Goal: Task Accomplishment & Management: Manage account settings

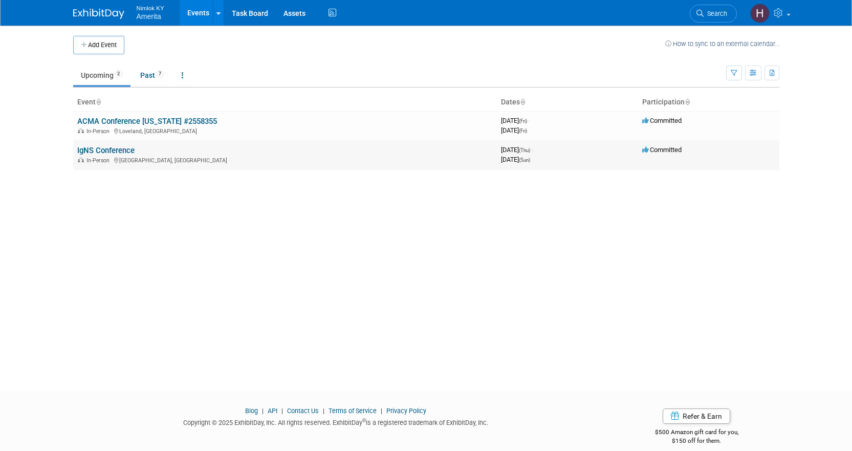
click at [110, 154] on link "IgNS Conference" at bounding box center [105, 150] width 57 height 9
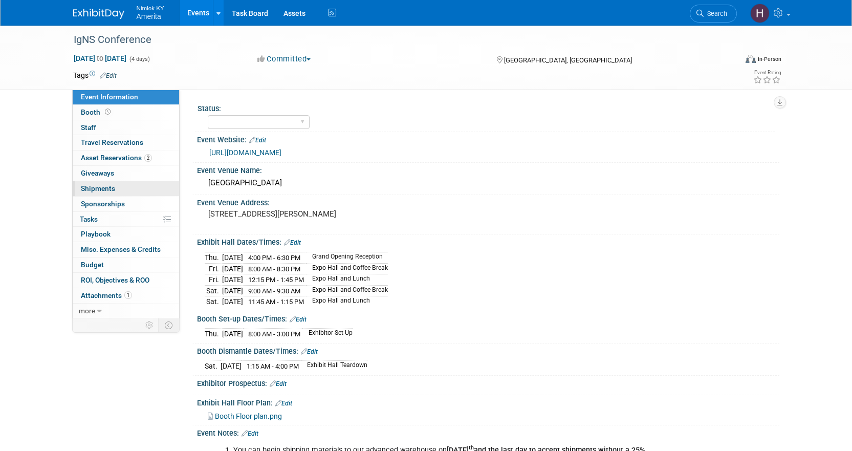
click at [118, 187] on link "0 Shipments 0" at bounding box center [126, 188] width 106 height 15
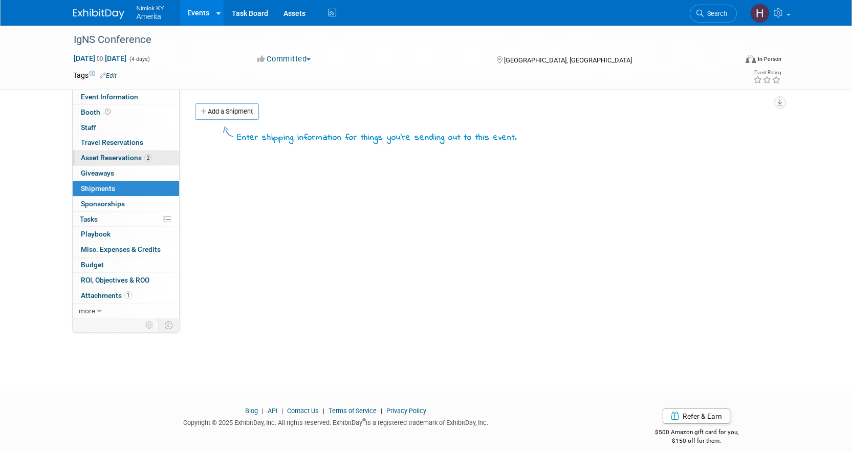
click at [122, 159] on span "Asset Reservations 2" at bounding box center [116, 158] width 71 height 8
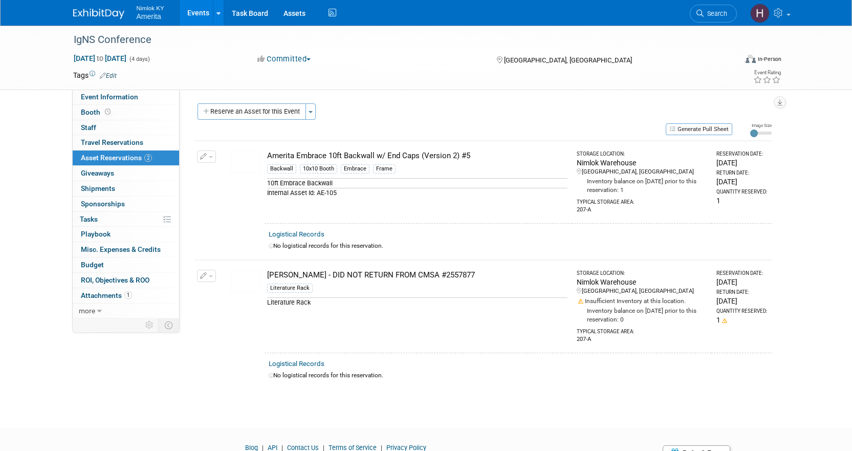
click at [201, 8] on link "Events" at bounding box center [198, 13] width 37 height 26
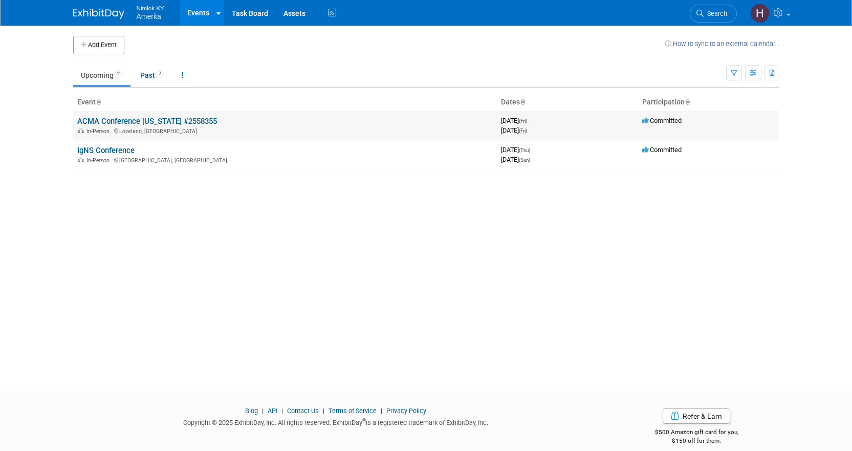
click at [116, 119] on link "ACMA Conference [US_STATE] #2558355" at bounding box center [147, 121] width 140 height 9
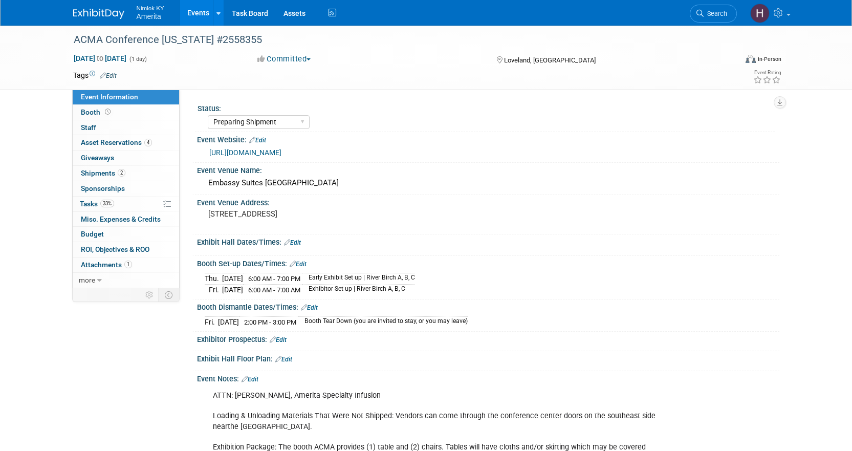
select select "Preparing Shipment"
click at [119, 142] on span "Asset Reservations 4" at bounding box center [116, 142] width 71 height 8
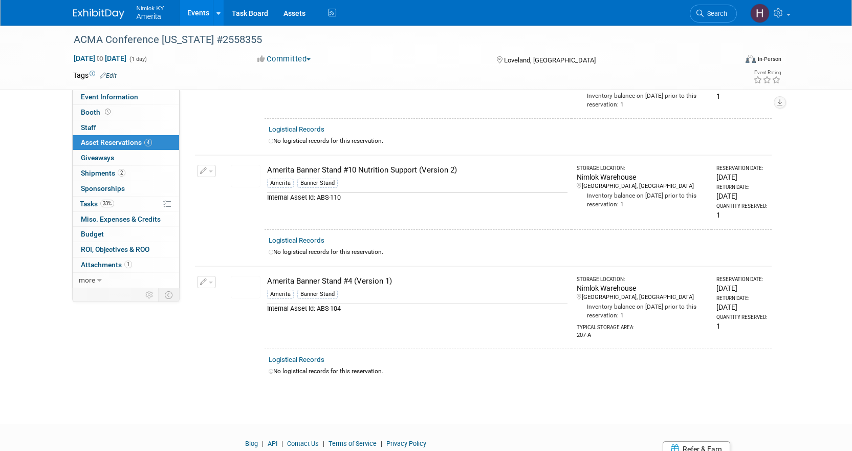
scroll to position [247, 0]
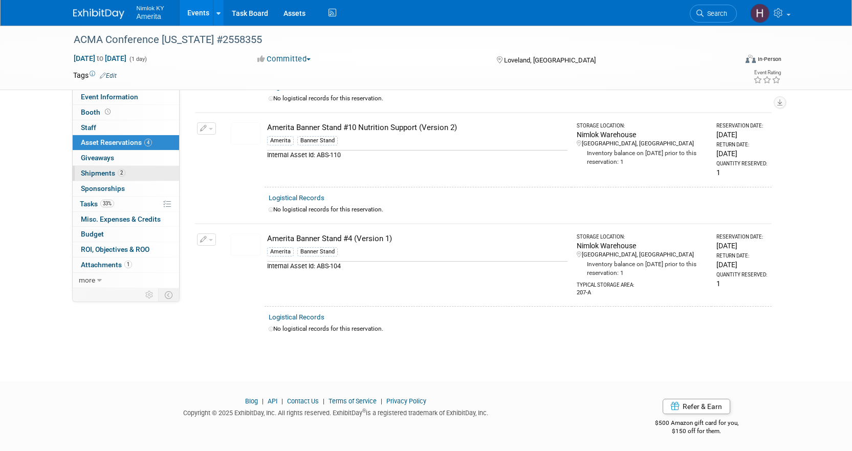
click at [87, 177] on span "Shipments 2" at bounding box center [103, 173] width 45 height 8
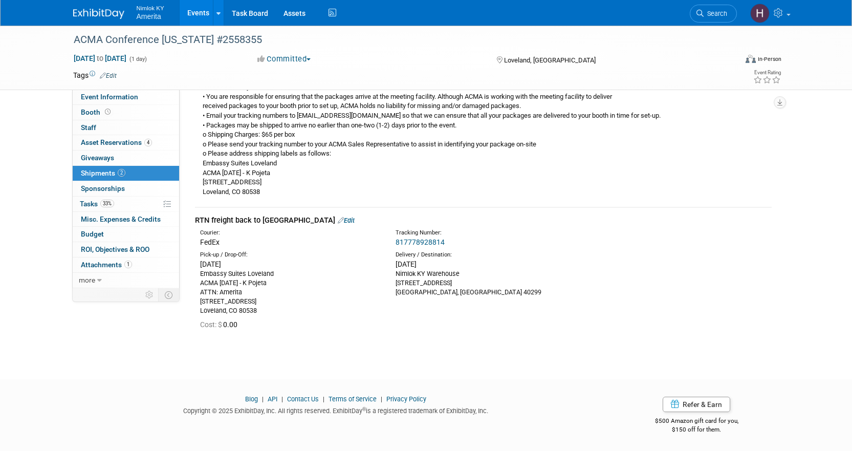
scroll to position [0, 0]
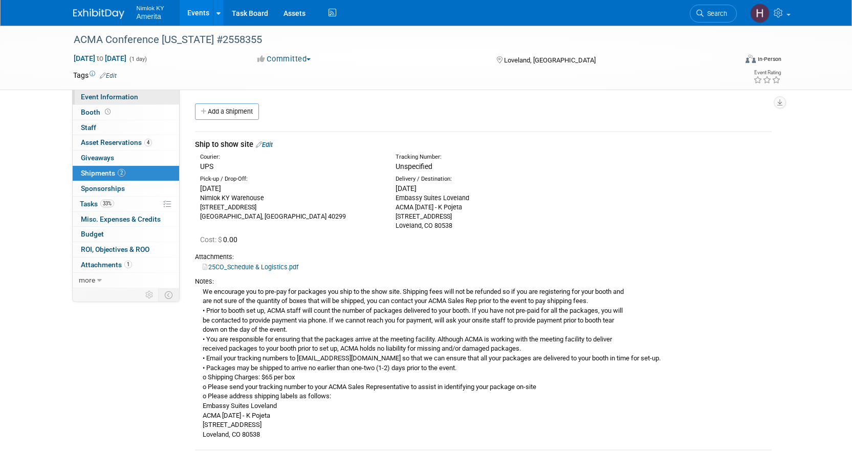
click at [109, 102] on link "Event Information" at bounding box center [126, 97] width 106 height 15
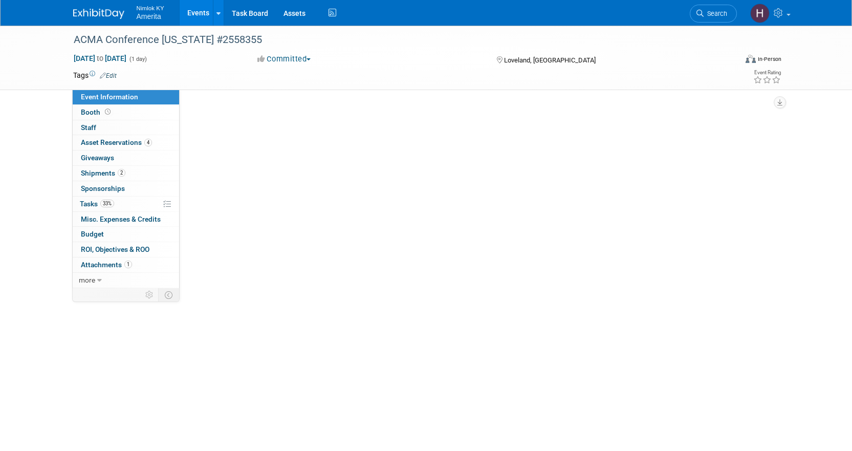
select select "Preparing Shipment"
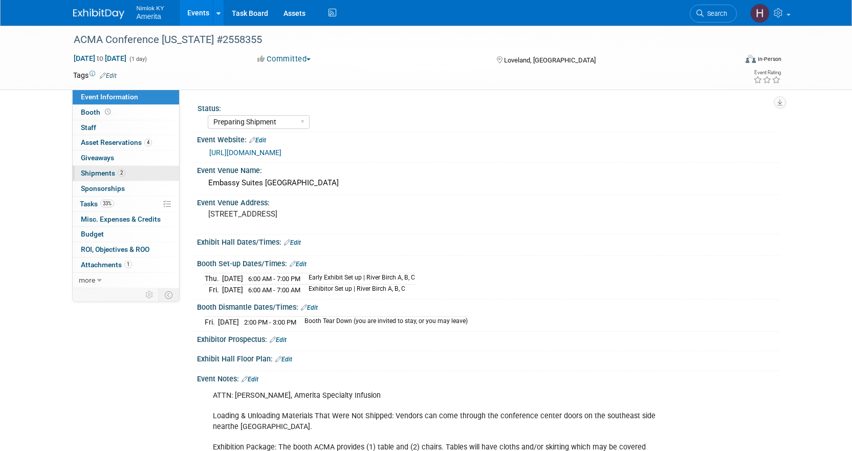
click at [134, 173] on link "2 Shipments 2" at bounding box center [126, 173] width 106 height 15
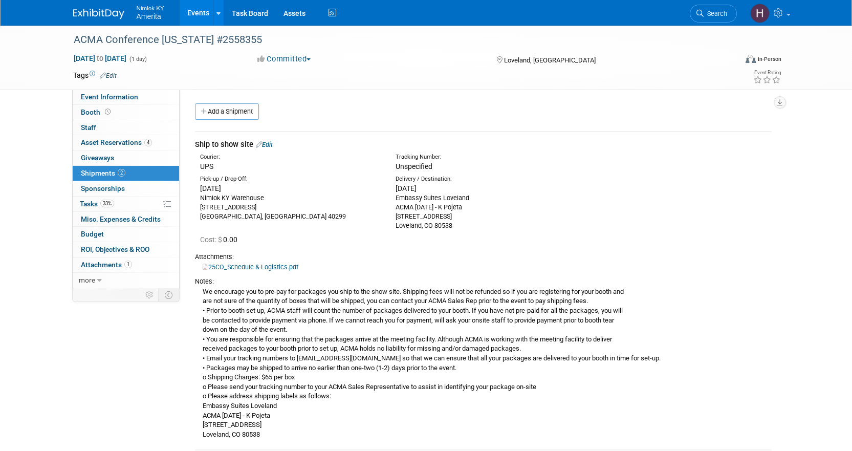
click at [245, 266] on link "25CO_Schedule & Logistics.pdf" at bounding box center [251, 267] width 96 height 8
click at [100, 282] on icon at bounding box center [99, 280] width 5 height 7
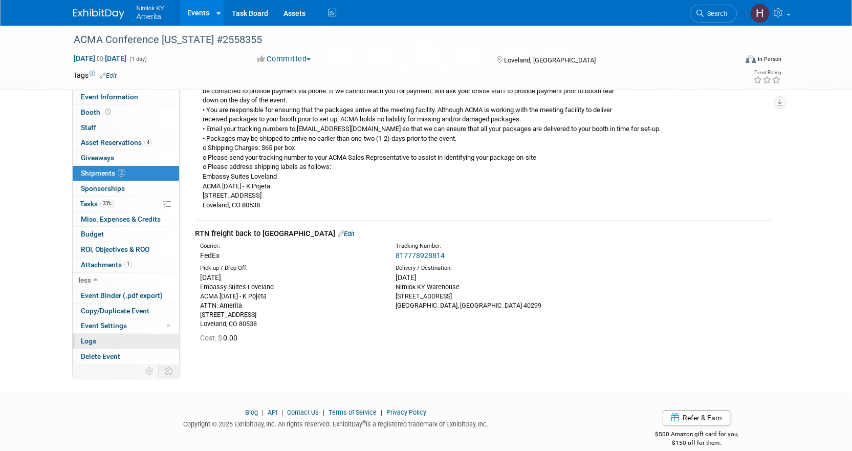
scroll to position [243, 0]
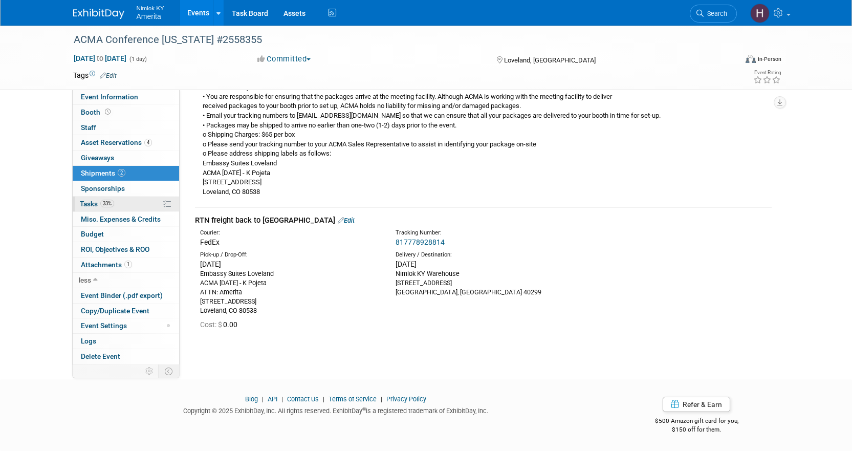
click at [124, 200] on link "33% Tasks 33%" at bounding box center [126, 204] width 106 height 15
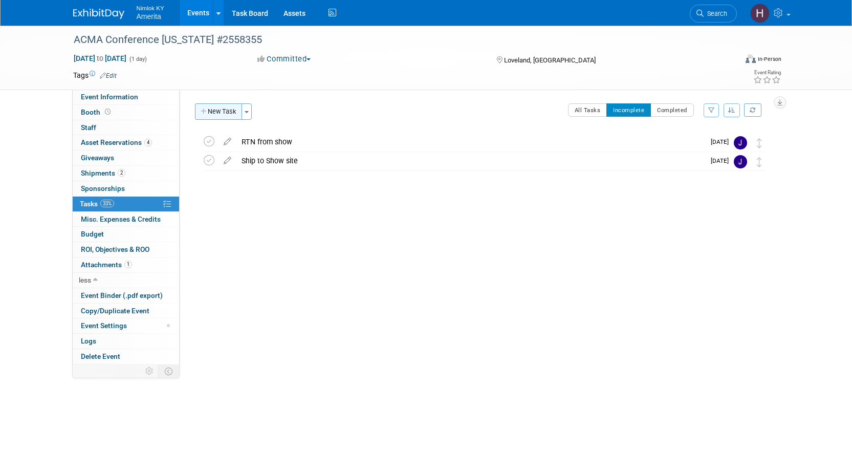
click at [219, 111] on button "New Task" at bounding box center [218, 111] width 47 height 16
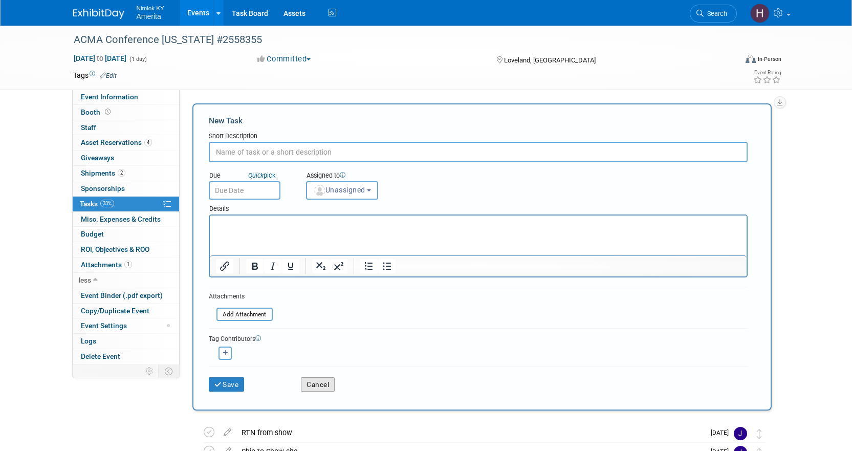
click at [329, 385] on button "Cancel" at bounding box center [318, 384] width 34 height 14
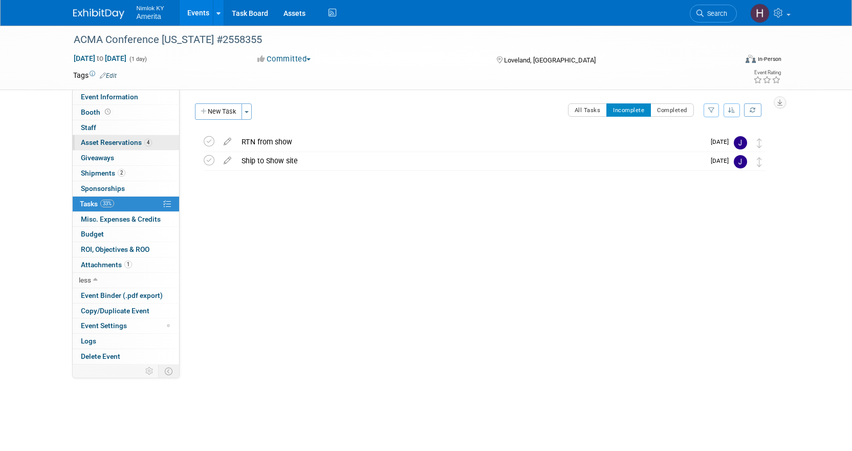
click at [108, 145] on span "Asset Reservations 4" at bounding box center [116, 142] width 71 height 8
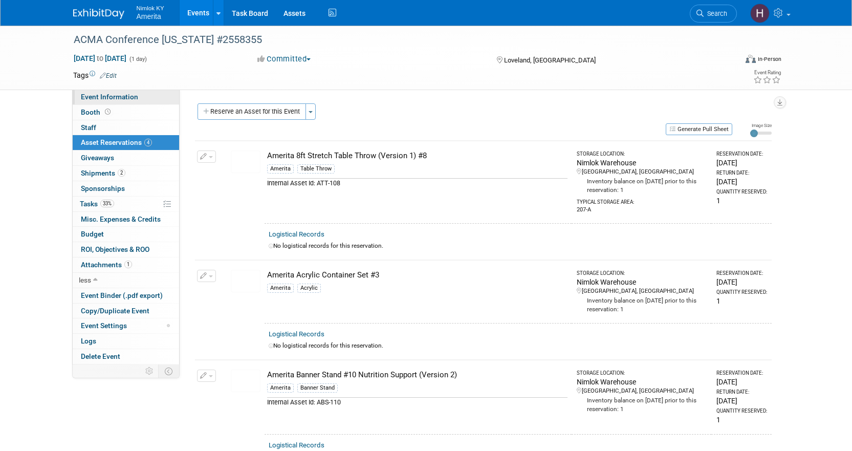
click at [118, 97] on span "Event Information" at bounding box center [109, 97] width 57 height 8
select select "Preparing Shipment"
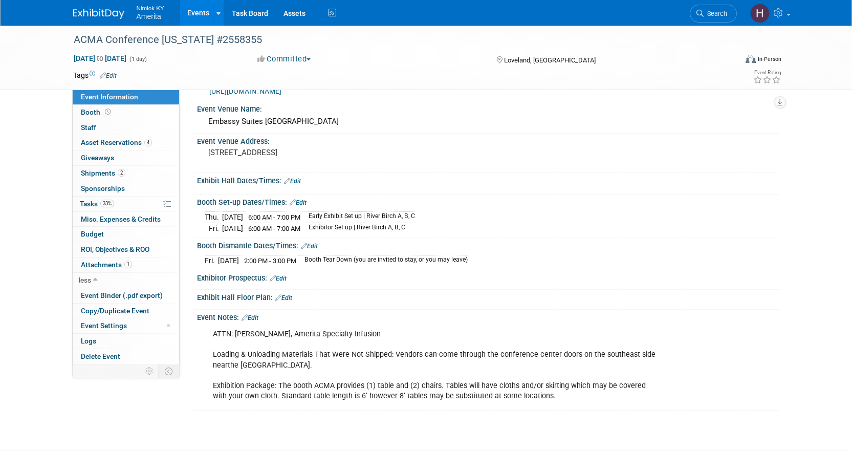
scroll to position [131, 0]
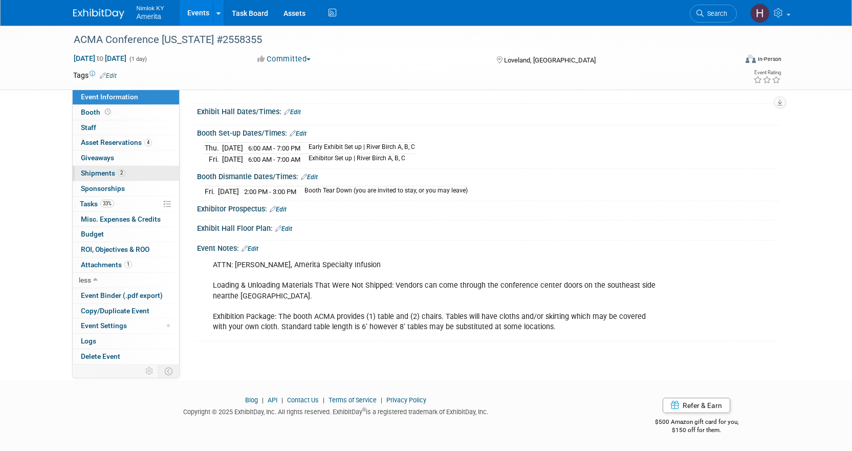
click at [90, 175] on span "Shipments 2" at bounding box center [103, 173] width 45 height 8
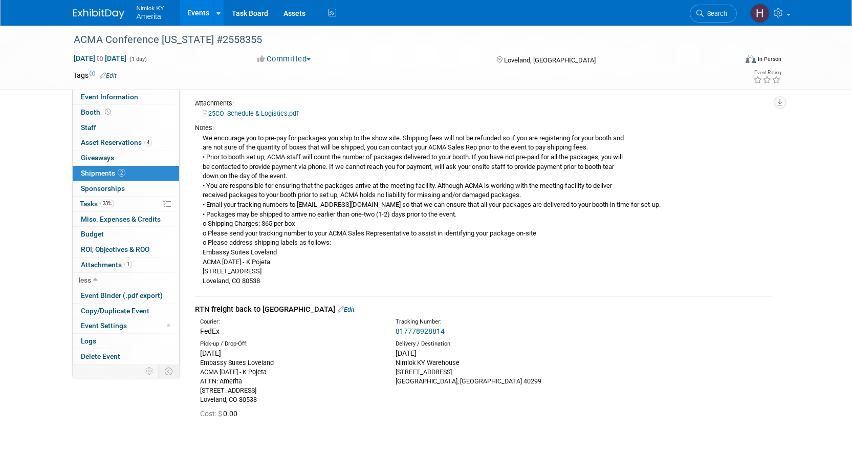
scroll to position [0, 0]
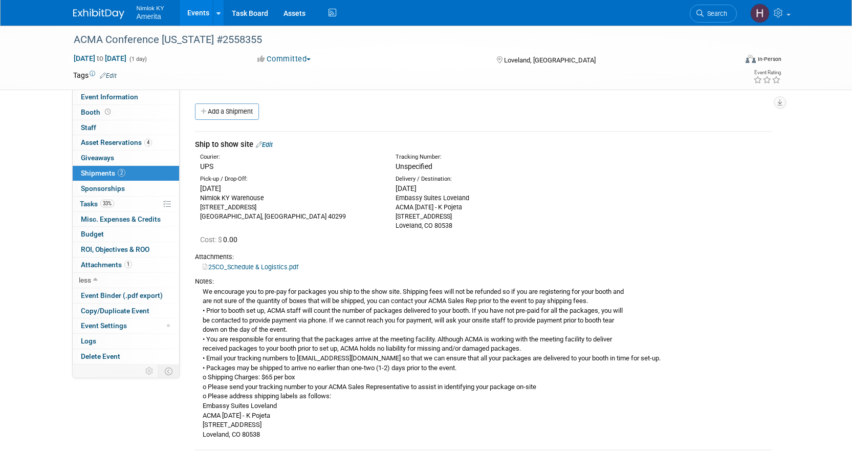
click at [204, 15] on link "Events" at bounding box center [198, 13] width 37 height 26
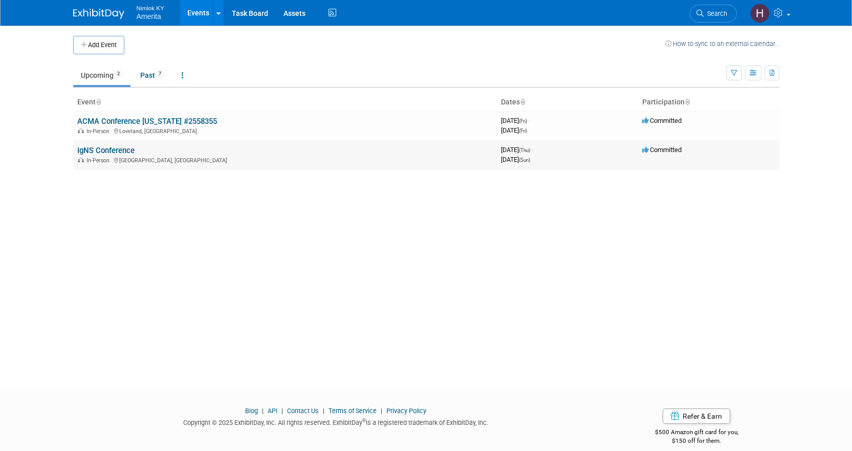
click at [98, 153] on link "IgNS Conference" at bounding box center [105, 150] width 57 height 9
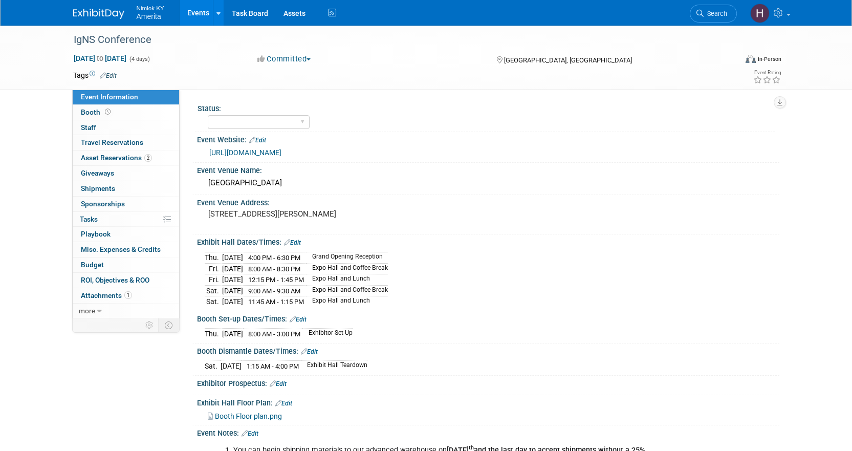
click at [203, 12] on link "Events" at bounding box center [198, 13] width 37 height 26
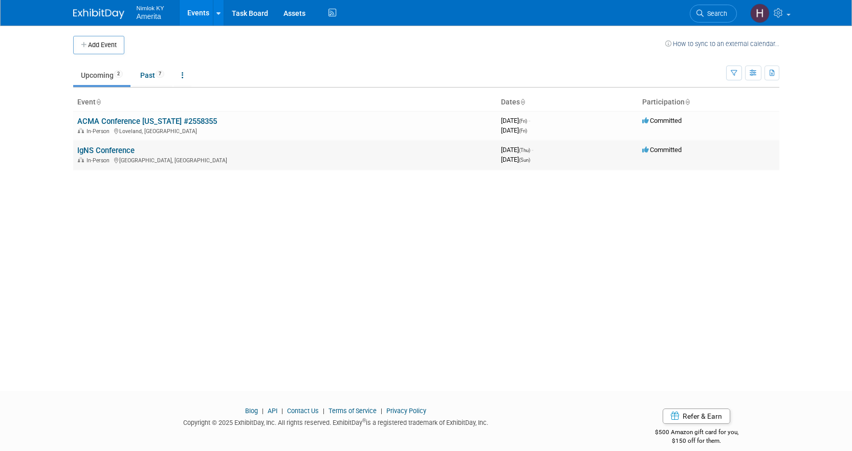
click at [113, 154] on link "IgNS Conference" at bounding box center [105, 150] width 57 height 9
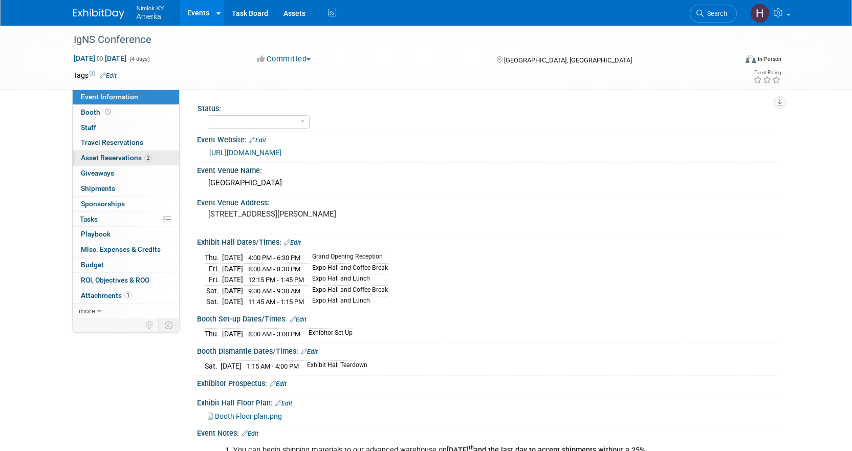
click at [125, 155] on span "Asset Reservations 2" at bounding box center [116, 158] width 71 height 8
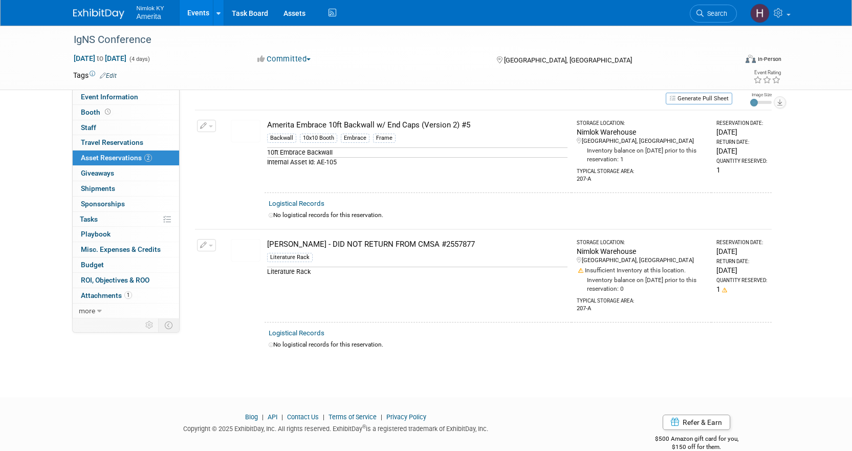
scroll to position [48, 0]
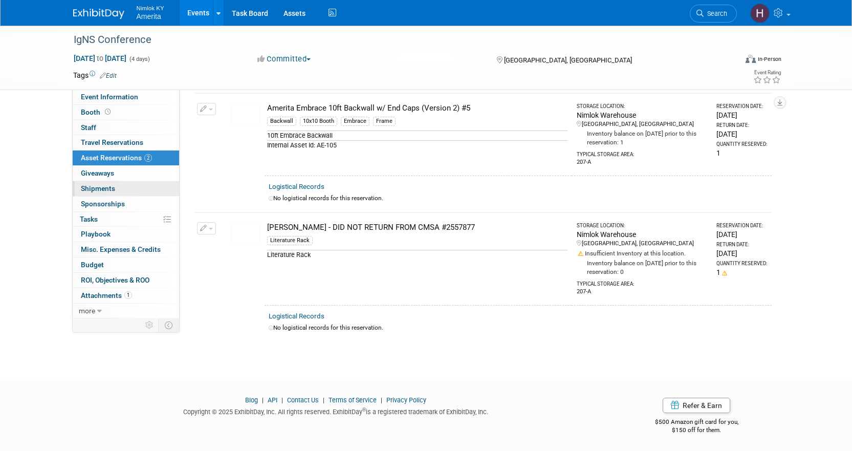
click at [115, 185] on link "0 Shipments 0" at bounding box center [126, 188] width 106 height 15
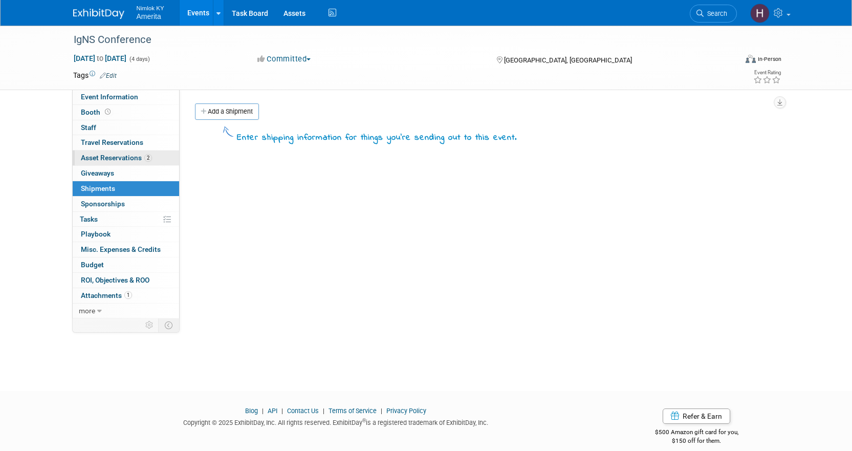
click at [115, 161] on span "Asset Reservations 2" at bounding box center [116, 158] width 71 height 8
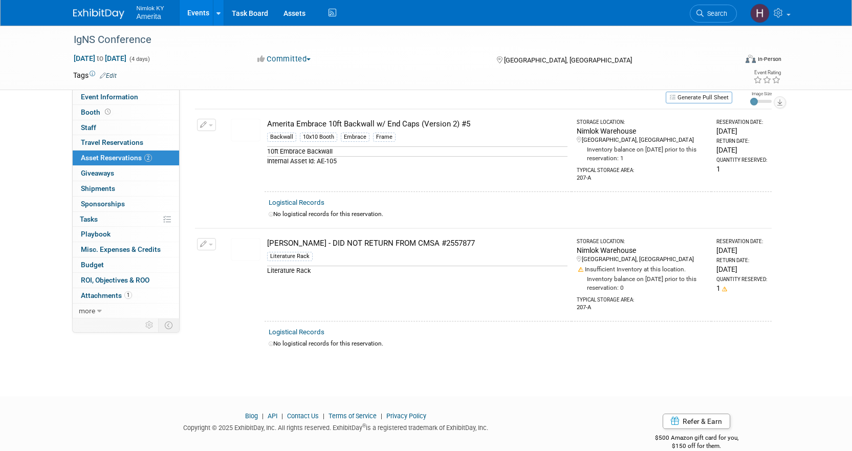
scroll to position [48, 0]
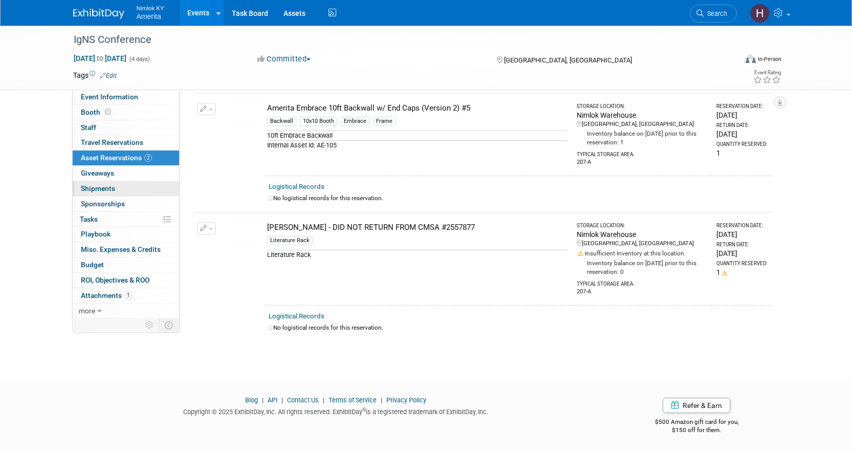
click at [89, 187] on span "Shipments 0" at bounding box center [98, 188] width 34 height 8
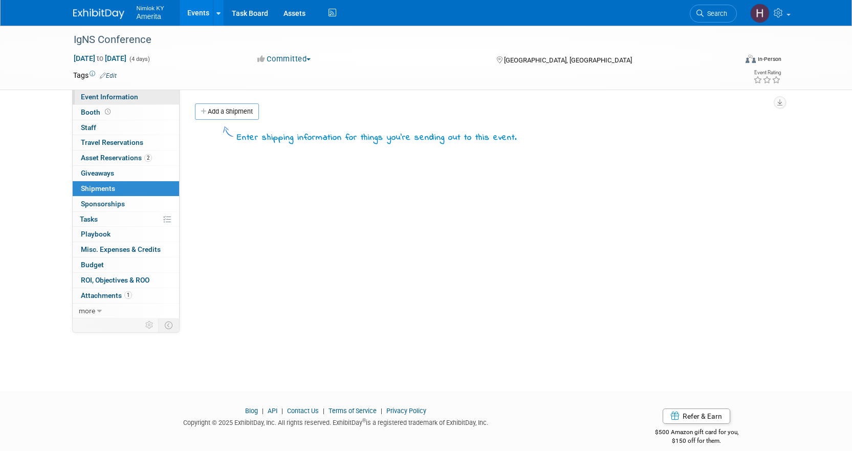
click at [128, 97] on span "Event Information" at bounding box center [109, 97] width 57 height 8
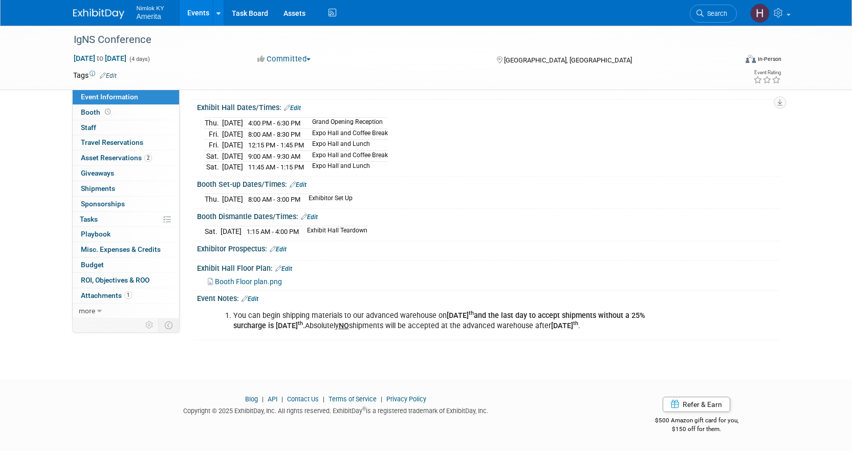
scroll to position [143, 0]
click at [106, 188] on span "Shipments 0" at bounding box center [98, 188] width 34 height 8
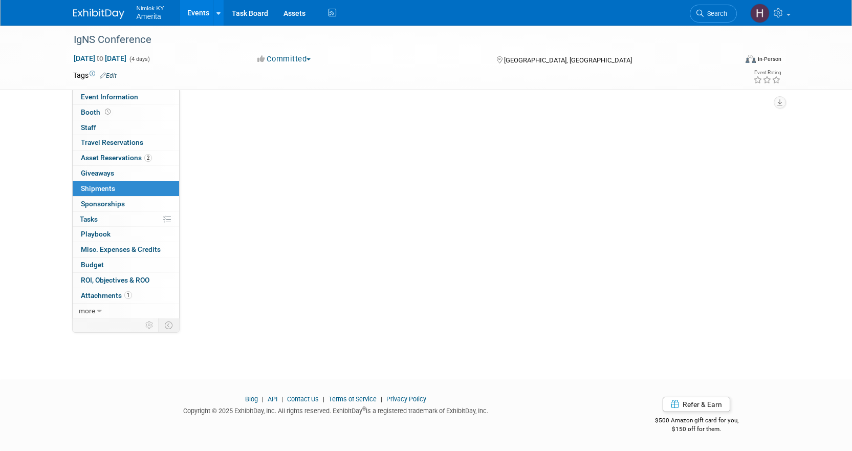
scroll to position [0, 0]
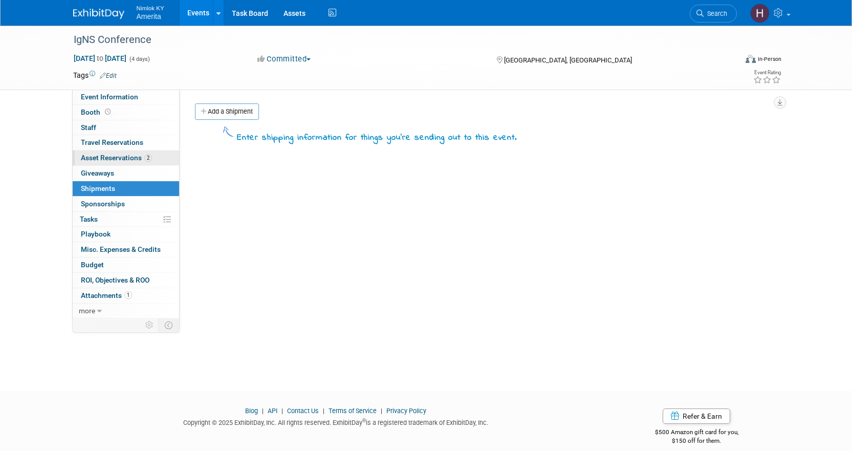
click at [120, 156] on span "Asset Reservations 2" at bounding box center [116, 158] width 71 height 8
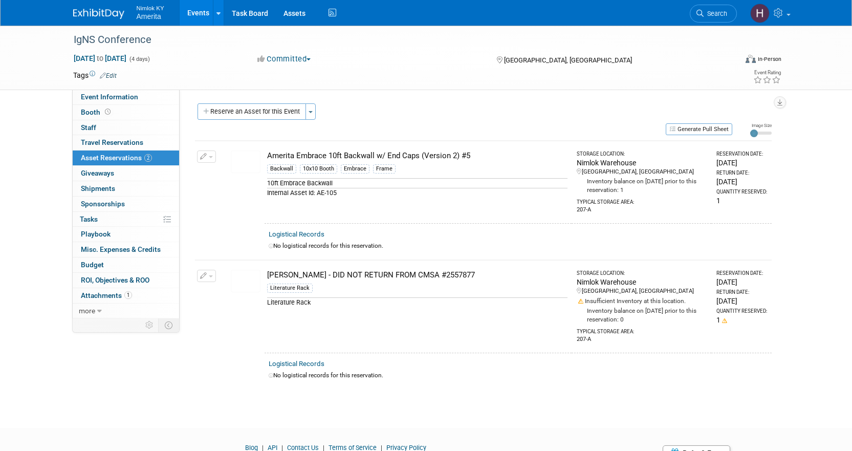
click at [206, 162] on button "button" at bounding box center [206, 157] width 19 height 12
click at [230, 185] on button "Manage Logistical Records" at bounding box center [258, 189] width 110 height 14
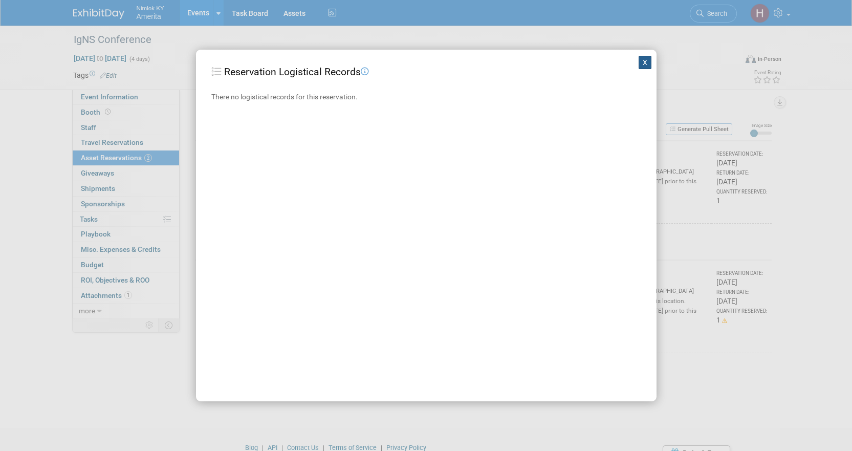
click at [639, 62] on button "X" at bounding box center [645, 62] width 13 height 13
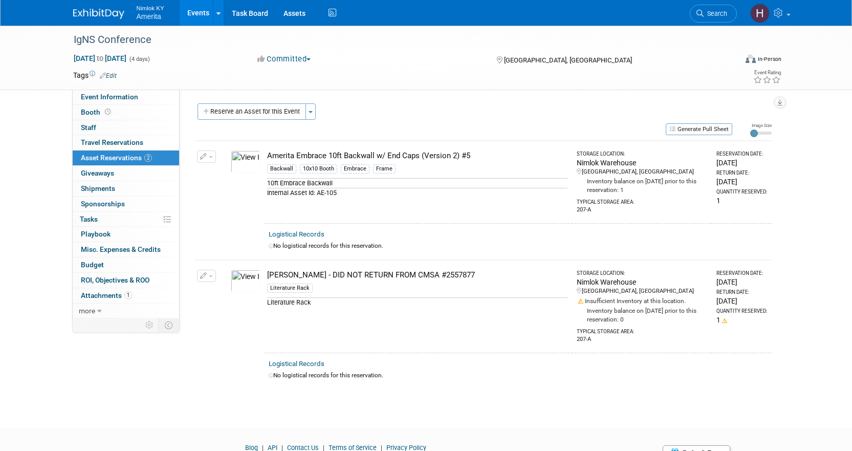
click at [204, 152] on button "button" at bounding box center [206, 157] width 19 height 12
click at [204, 167] on button "Change Reservation" at bounding box center [246, 173] width 87 height 14
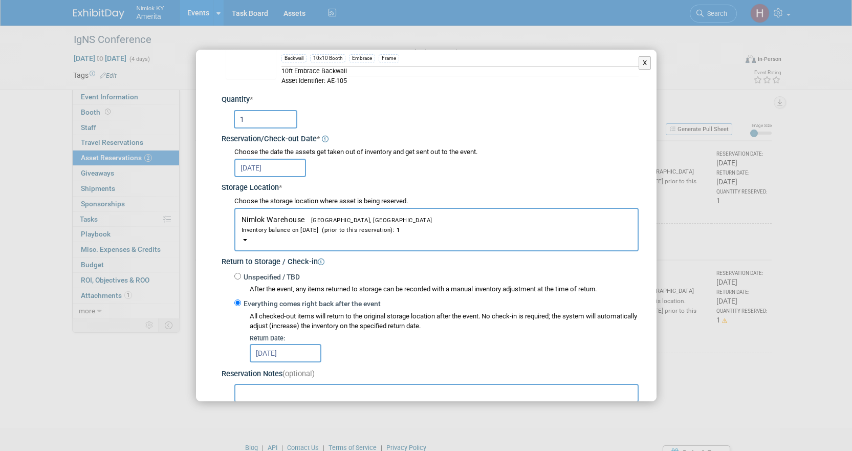
scroll to position [102, 0]
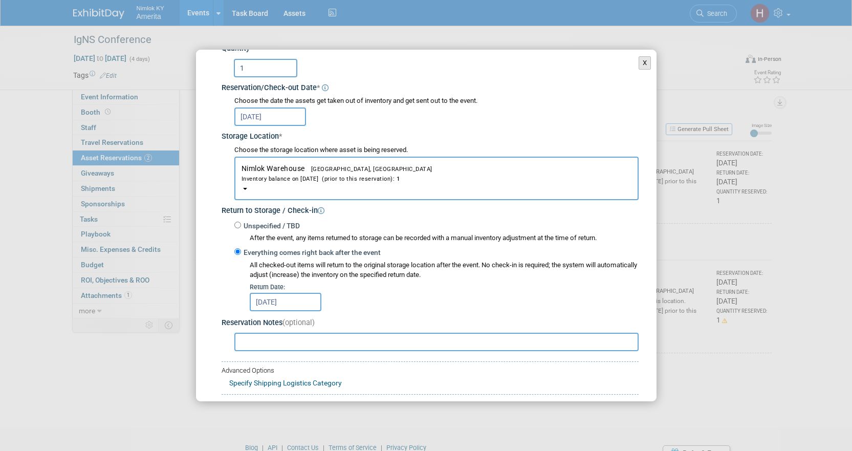
click at [641, 60] on button "X" at bounding box center [645, 62] width 13 height 13
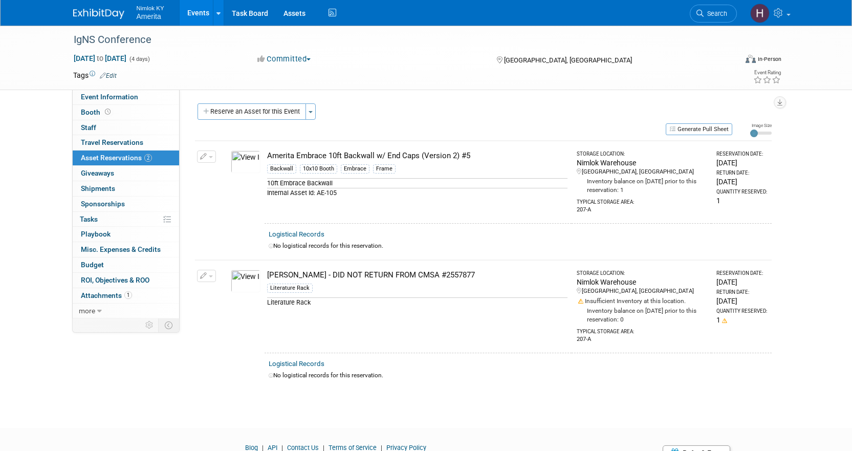
click at [205, 159] on icon "button" at bounding box center [203, 157] width 7 height 7
click at [216, 171] on button "Change Reservation" at bounding box center [246, 173] width 87 height 14
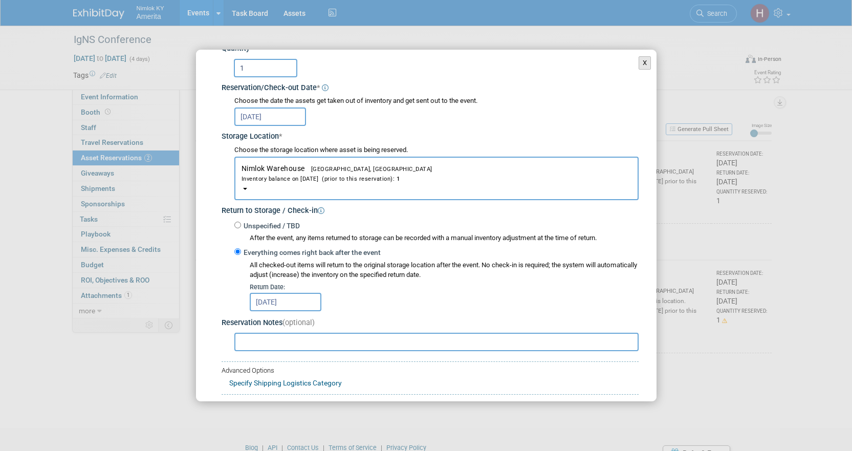
click at [639, 65] on button "X" at bounding box center [645, 62] width 13 height 13
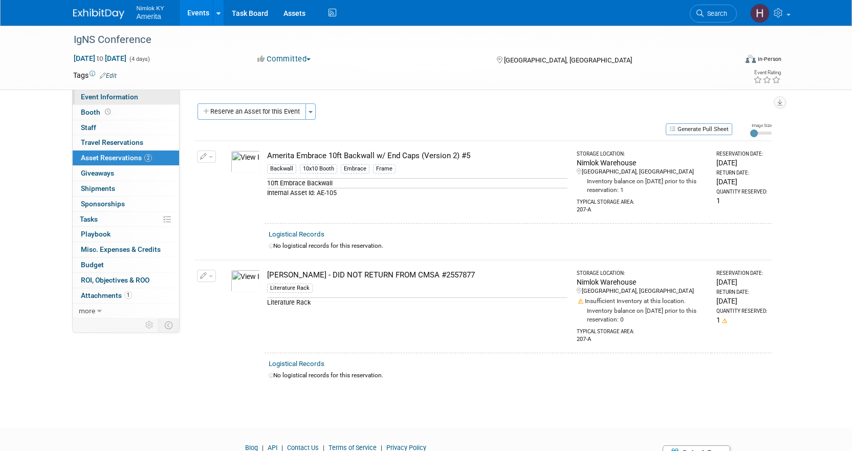
click at [119, 100] on span "Event Information" at bounding box center [109, 97] width 57 height 8
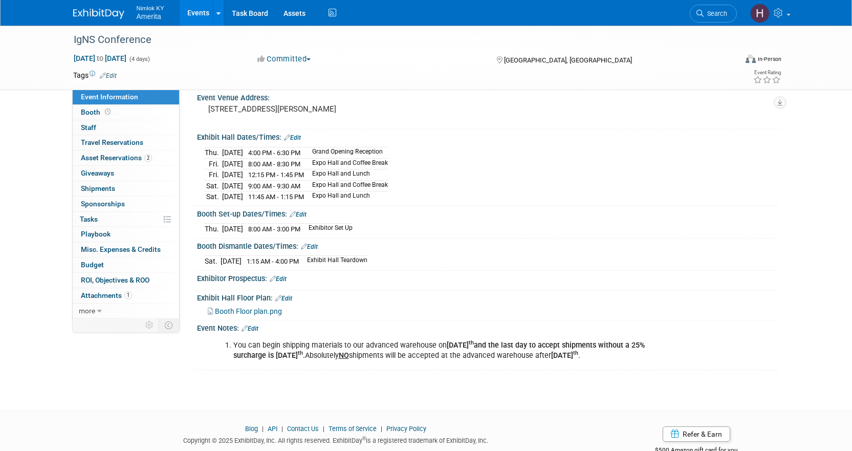
scroll to position [143, 0]
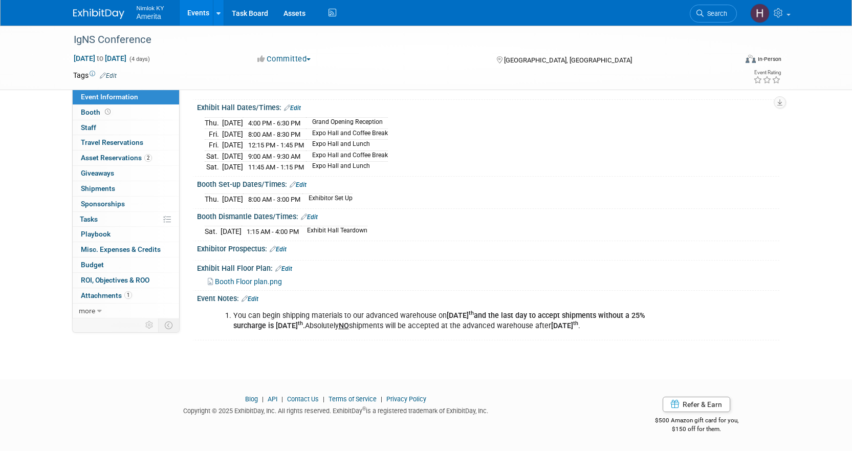
click at [257, 295] on link "Edit" at bounding box center [250, 298] width 17 height 7
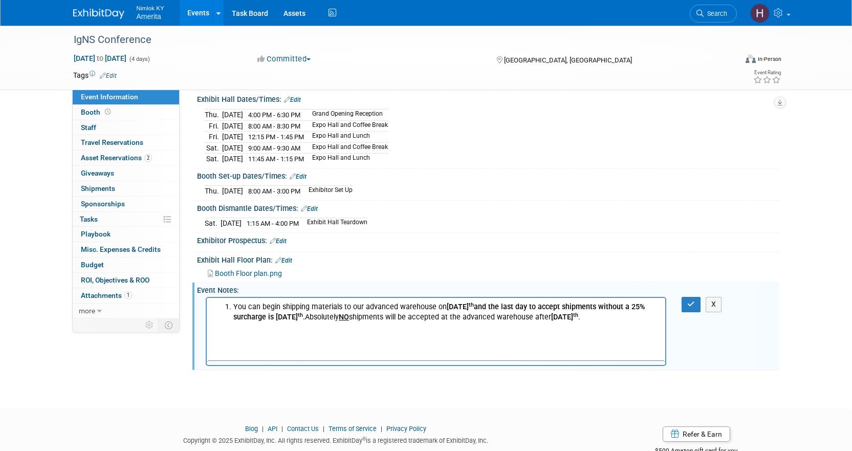
scroll to position [0, 0]
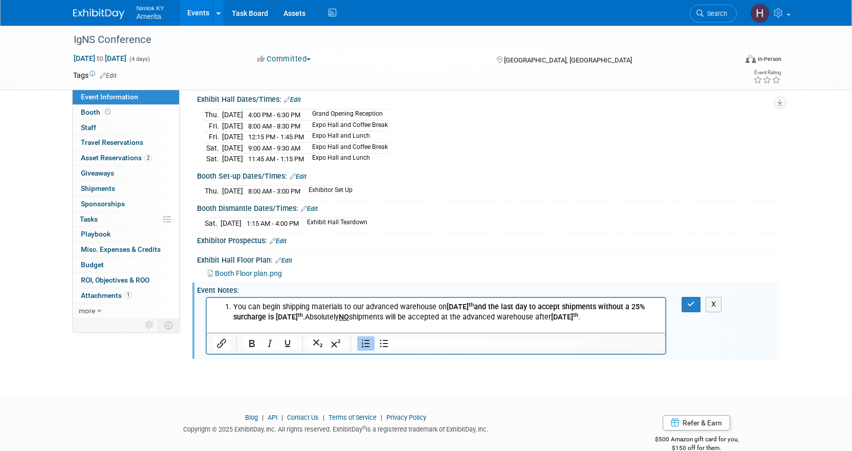
click at [453, 323] on li "You can begin shipping materials to our advanced warehouse on [DATE] and the la…" at bounding box center [446, 312] width 427 height 20
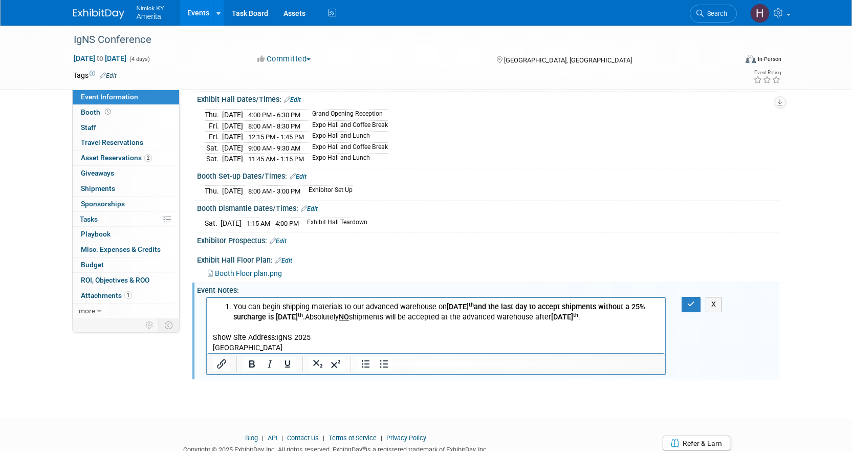
scroll to position [157, 0]
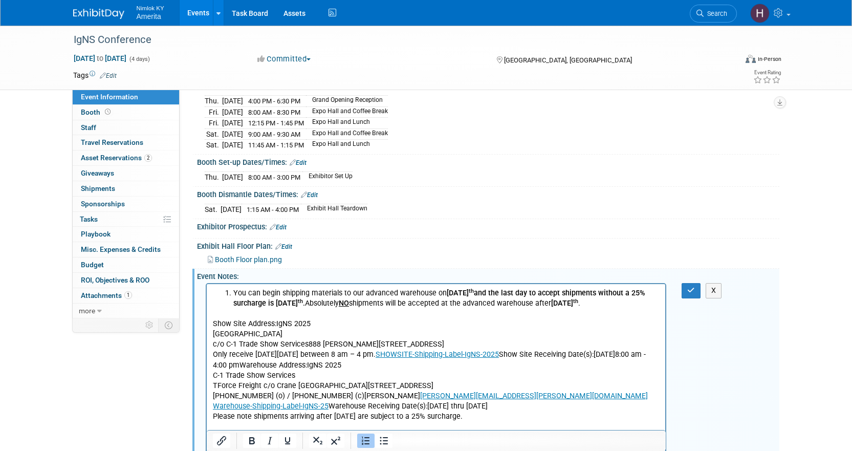
click at [276, 343] on p "Show Site Address:IgNS [GEOGRAPHIC_DATA] c/o C-1 Trade Show Services888 [PERSON…" at bounding box center [435, 365] width 447 height 93
drag, startPoint x: 353, startPoint y: 353, endPoint x: 387, endPoint y: 353, distance: 33.8
click at [354, 353] on p "Show Site Address:IgNS [GEOGRAPHIC_DATA] c/o C-1 Trade Show Services888 [PERSON…" at bounding box center [435, 365] width 447 height 93
click at [497, 350] on p "Show Site Address:IgNS [GEOGRAPHIC_DATA] c/o C-1 Trade Show Services888 [PERSON…" at bounding box center [435, 365] width 447 height 93
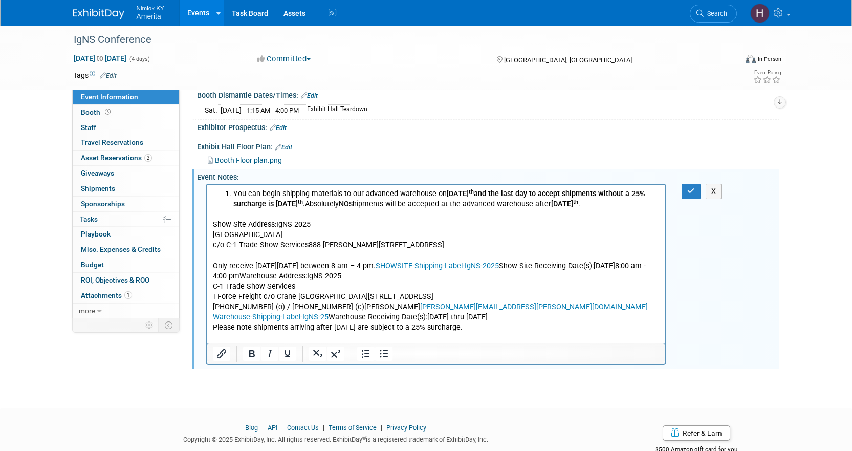
scroll to position [259, 0]
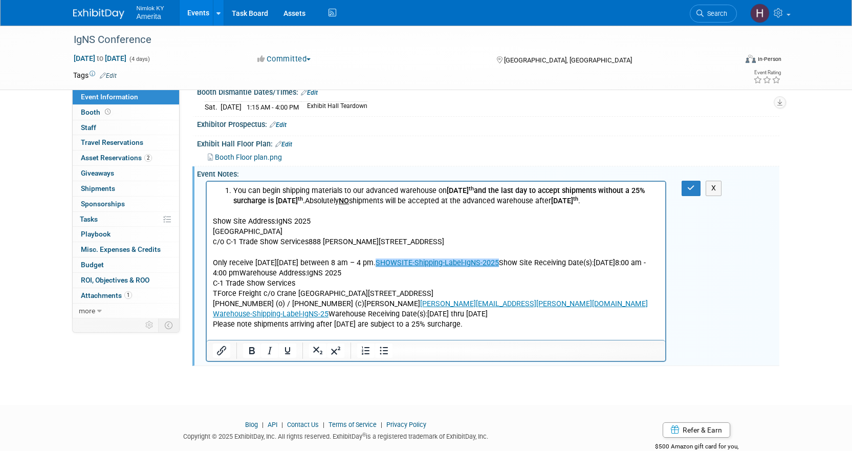
click at [545, 273] on p "Only receive [DATE][DATE] between 8 am – 4 pm. SHOWSITE-Shipping-Label-IgNS-202…" at bounding box center [435, 283] width 447 height 72
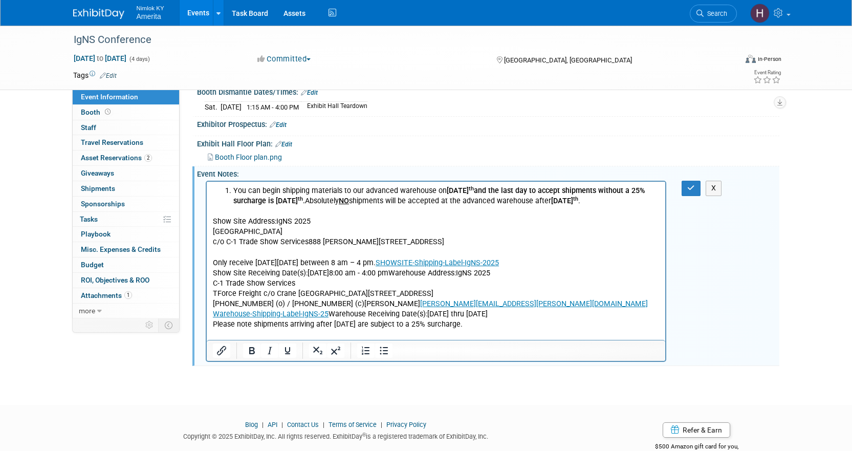
click at [510, 286] on p "Show Site Receiving Date(s):[DATE]8:00 am - 4:00 pmWarehouse Address:IgNS 2025 …" at bounding box center [435, 293] width 447 height 51
click at [447, 282] on p "Show Site Receiving Date(s):[DATE]8:00 am - 4:00 pmWarehouse Address:IgNS 2025 …" at bounding box center [435, 293] width 447 height 51
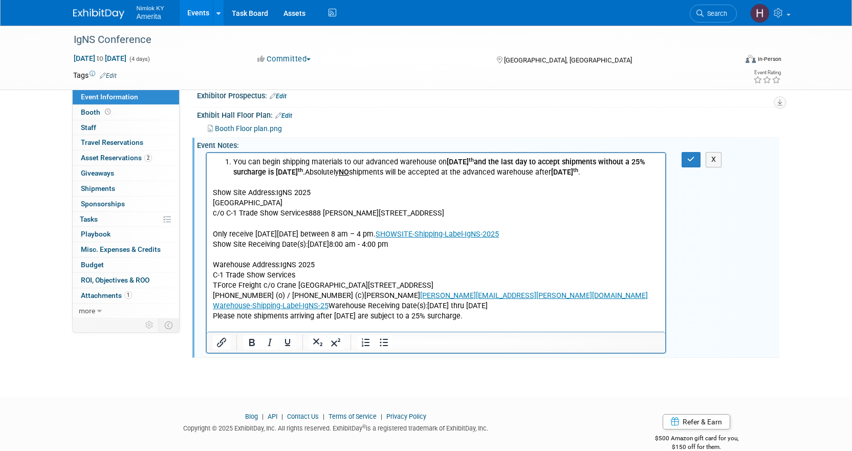
scroll to position [303, 0]
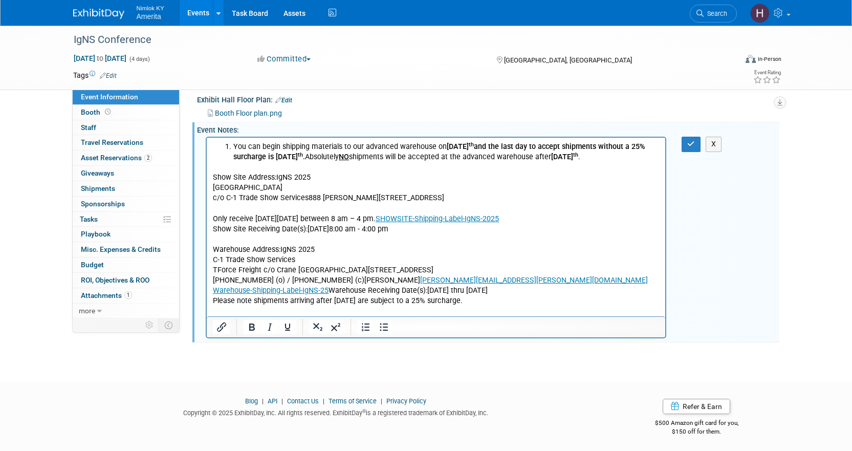
click at [322, 280] on p "Warehouse Address:IgNS 2025 C-1 Trade Show Services TForce Freight c/[GEOGRAPHI…" at bounding box center [435, 270] width 447 height 51
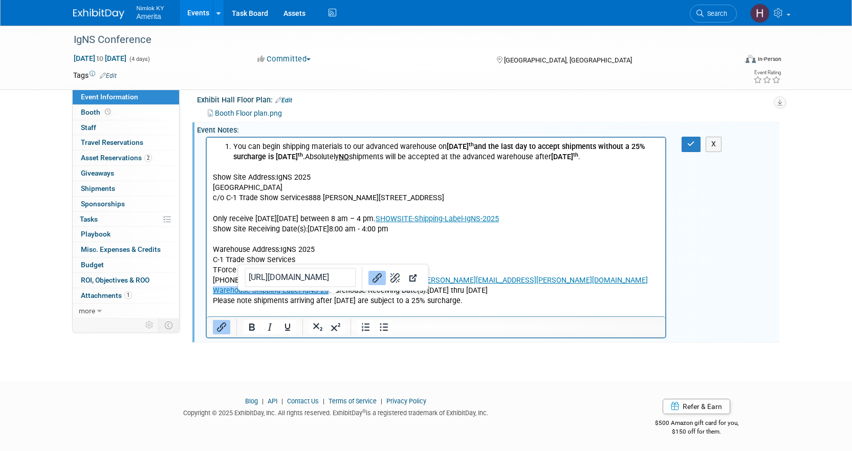
click at [327, 296] on p "Warehouse Address:IgNS 2025 C-1 Trade Show Services TForce Freight c/o Crane Ca…" at bounding box center [435, 270] width 447 height 51
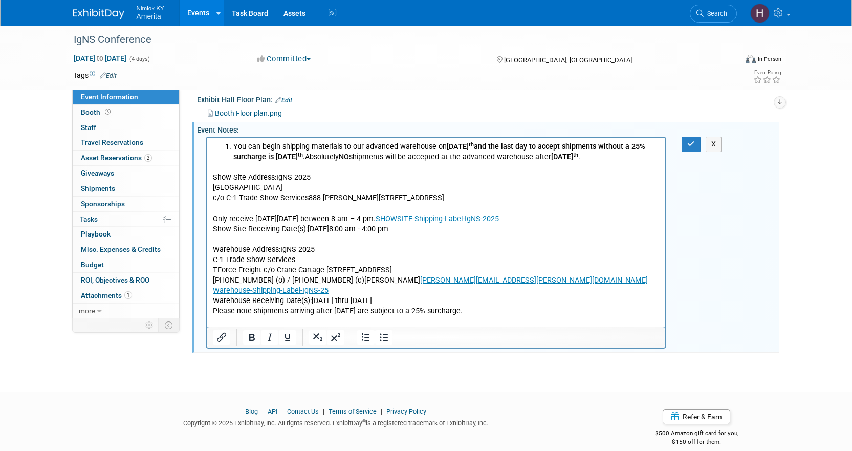
click at [460, 306] on p "Warehouse Receiving Date(s):[DATE] thru [DATE]" at bounding box center [435, 301] width 447 height 10
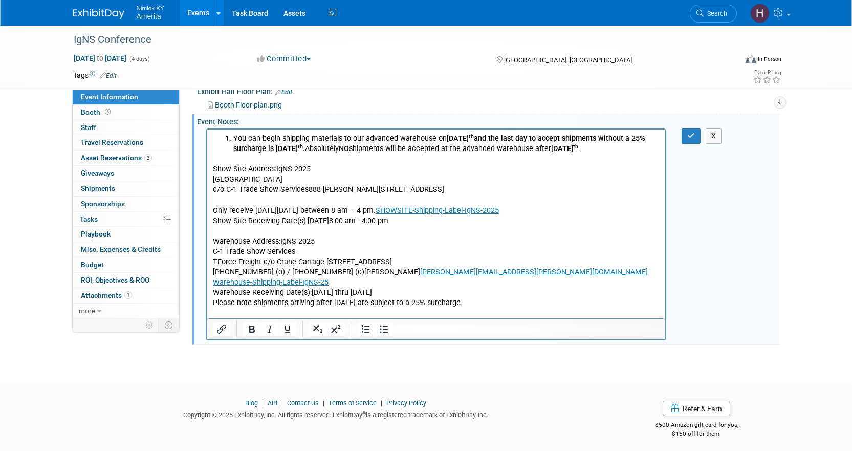
scroll to position [313, 0]
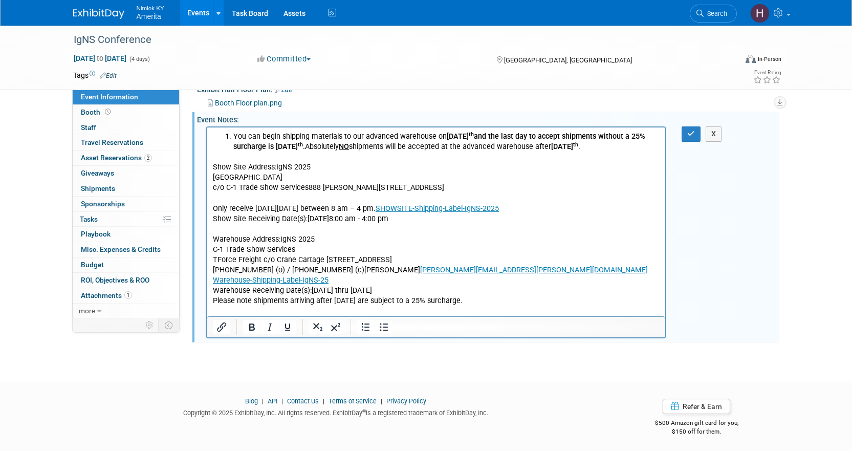
click at [254, 234] on p "Rich Text Area. Press ALT-0 for help." at bounding box center [435, 229] width 447 height 10
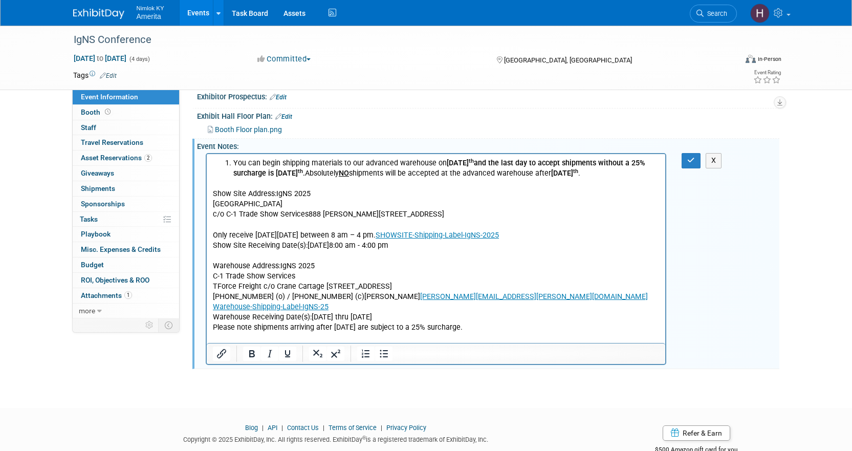
scroll to position [262, 0]
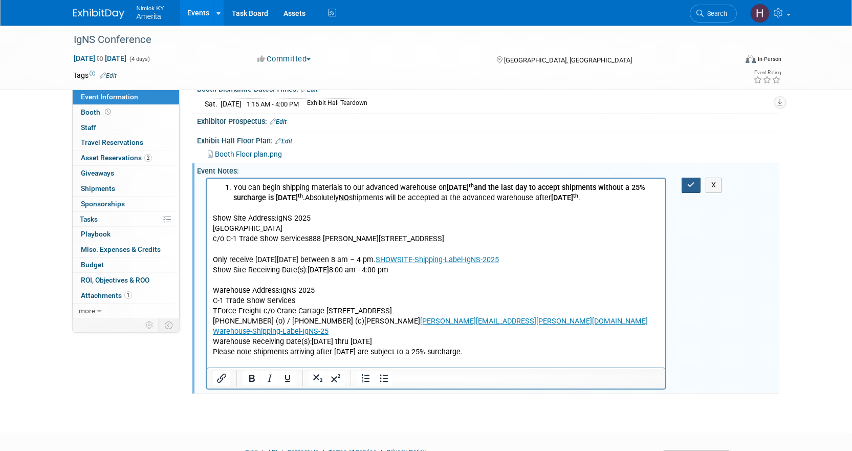
click at [693, 181] on icon "button" at bounding box center [691, 184] width 8 height 7
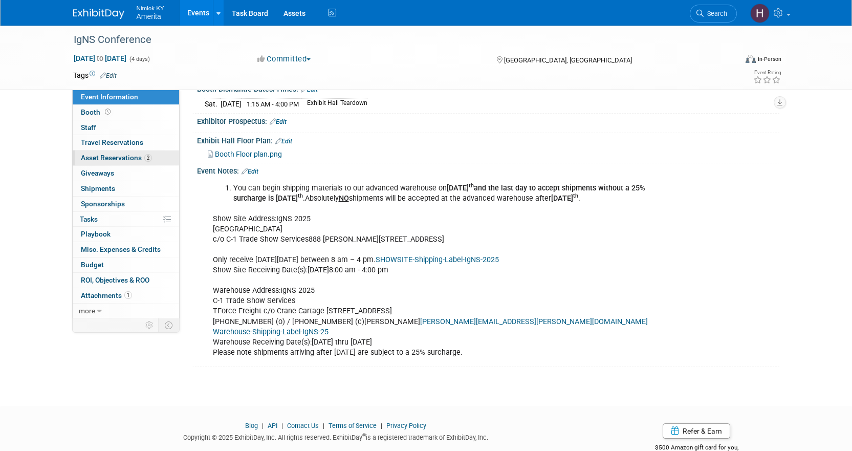
click at [122, 156] on span "Asset Reservations 2" at bounding box center [116, 158] width 71 height 8
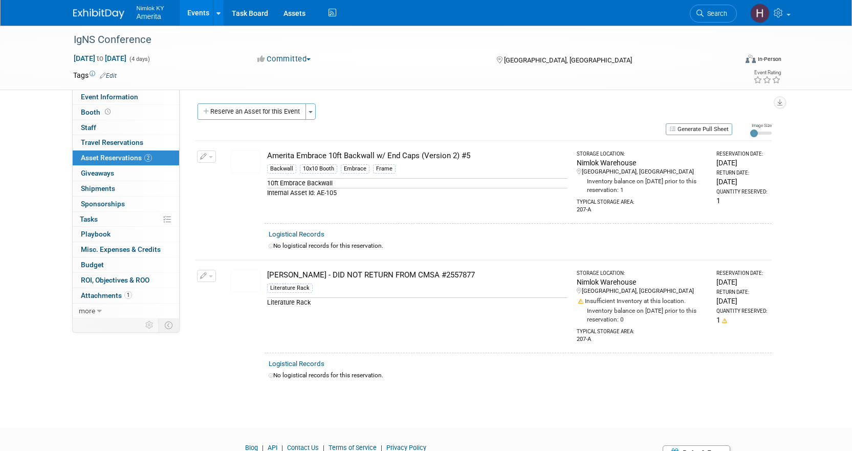
click at [247, 160] on img at bounding box center [246, 162] width 30 height 23
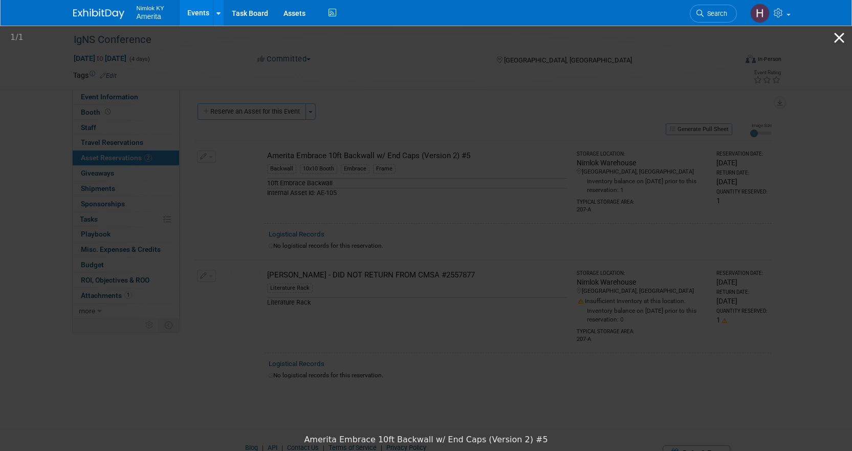
click at [841, 39] on button "Close gallery" at bounding box center [840, 38] width 26 height 24
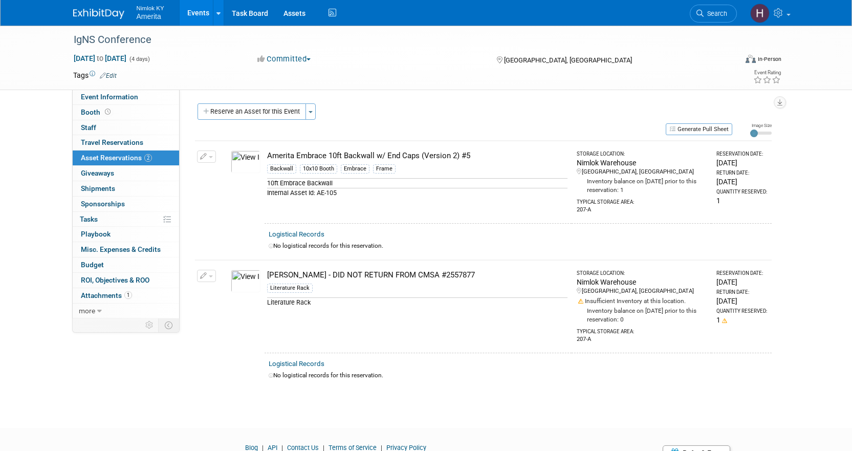
click at [234, 166] on img at bounding box center [246, 162] width 30 height 23
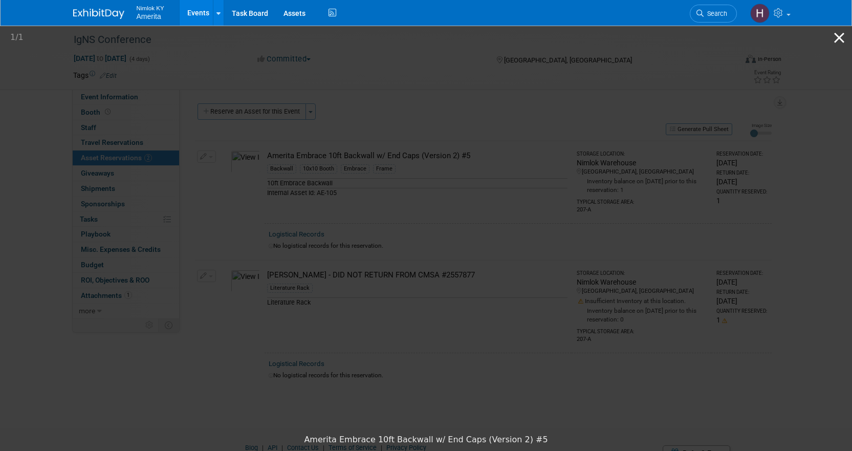
click at [841, 35] on button "Close gallery" at bounding box center [840, 38] width 26 height 24
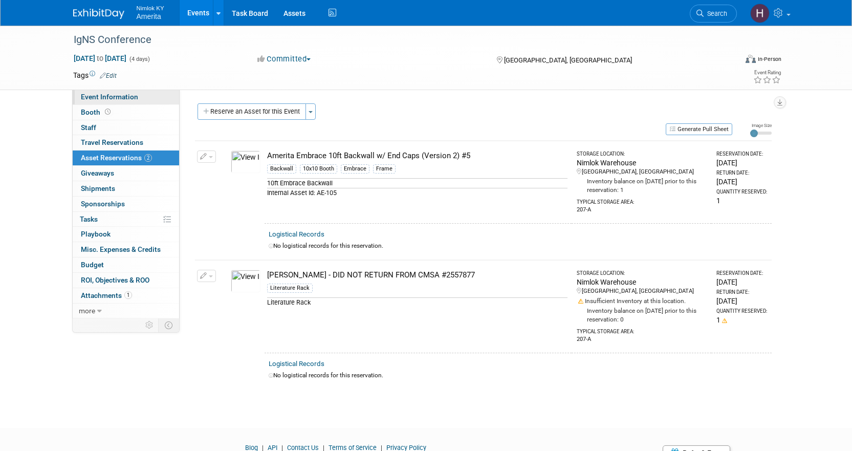
click at [140, 97] on link "Event Information" at bounding box center [126, 97] width 106 height 15
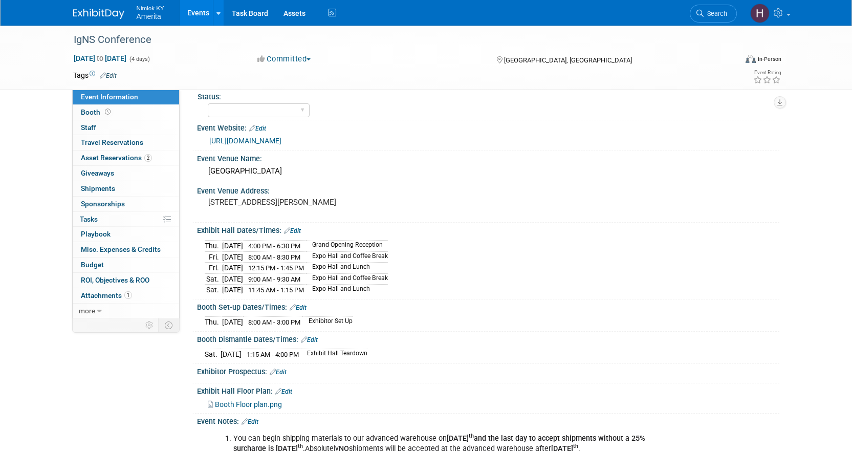
scroll to position [205, 0]
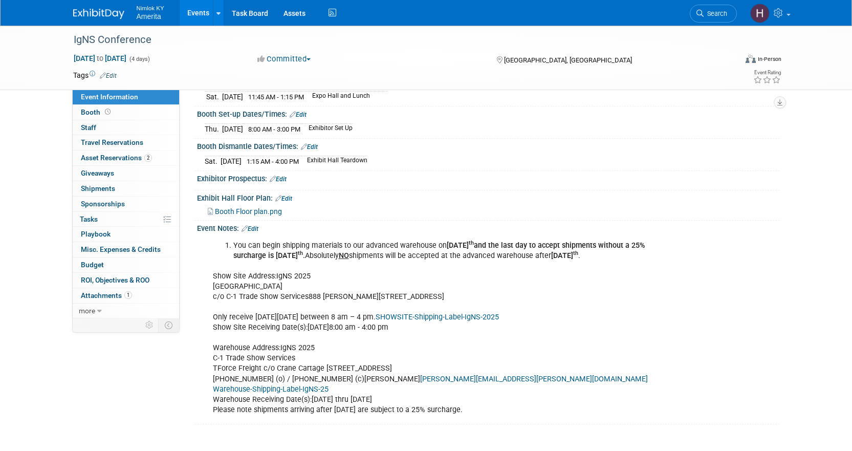
click at [257, 225] on link "Edit" at bounding box center [250, 228] width 17 height 7
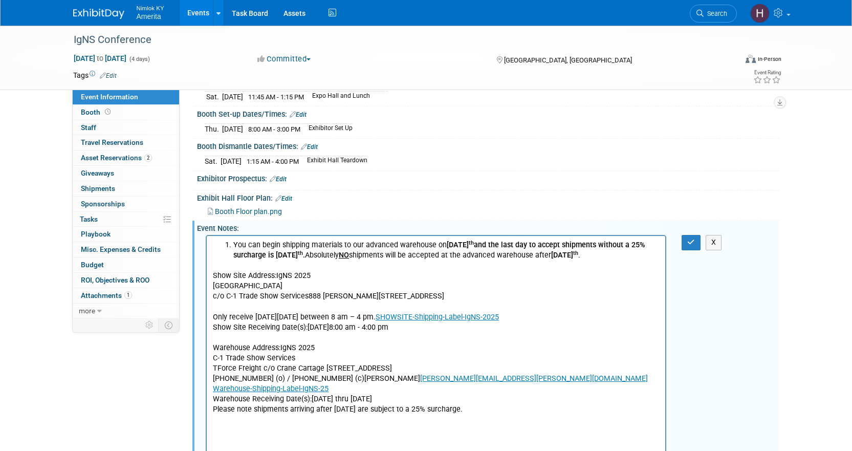
scroll to position [0, 0]
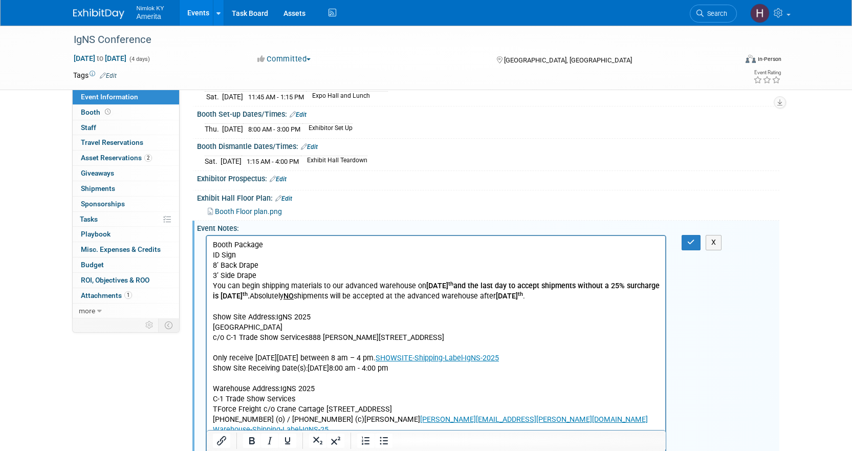
click at [259, 273] on p "3’ Side Drape" at bounding box center [435, 276] width 447 height 10
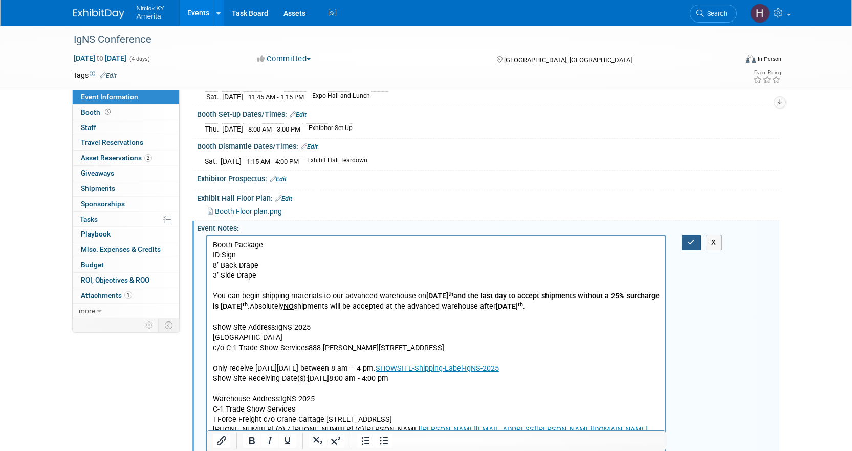
click at [694, 239] on icon "button" at bounding box center [691, 242] width 8 height 7
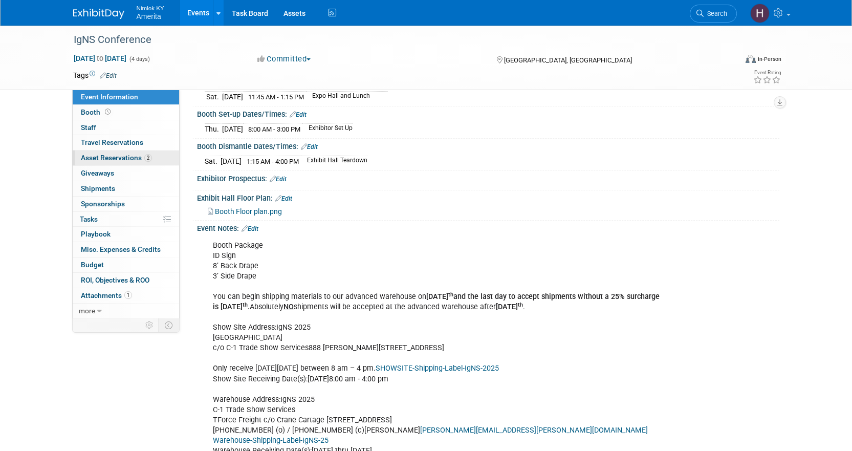
click at [115, 159] on span "Asset Reservations 2" at bounding box center [116, 158] width 71 height 8
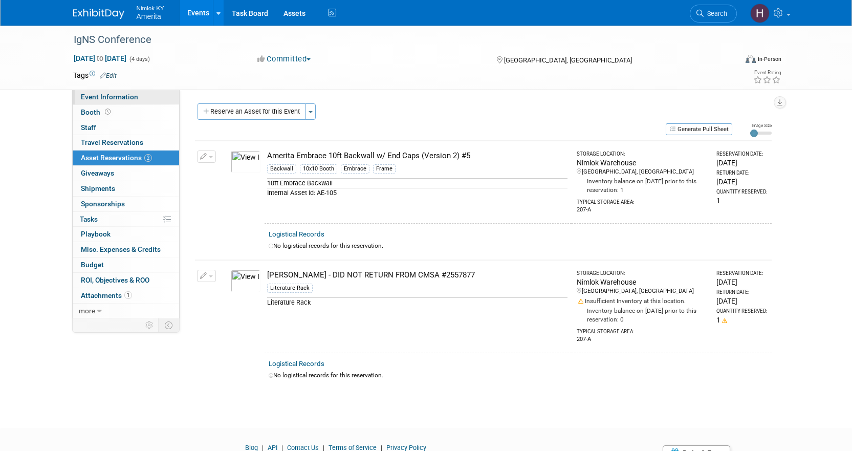
click at [109, 99] on span "Event Information" at bounding box center [109, 97] width 57 height 8
